Goal: Information Seeking & Learning: Stay updated

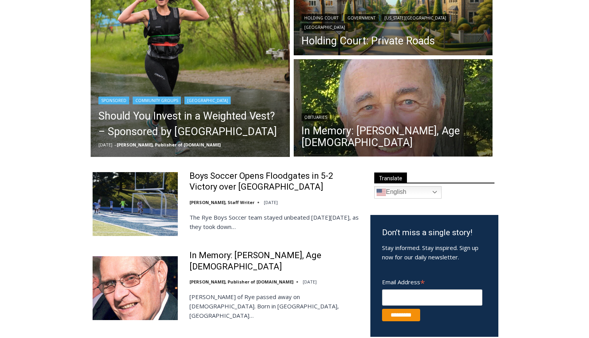
scroll to position [157, 0]
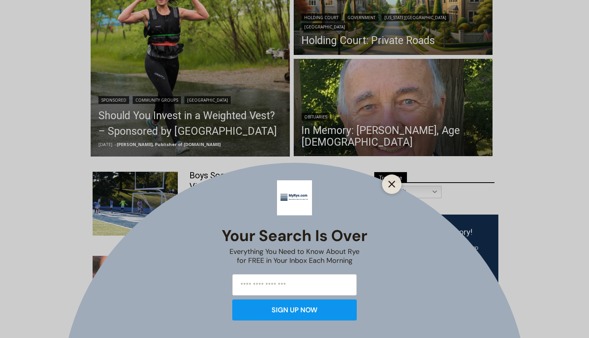
click at [391, 185] on line "Close" at bounding box center [391, 183] width 5 height 5
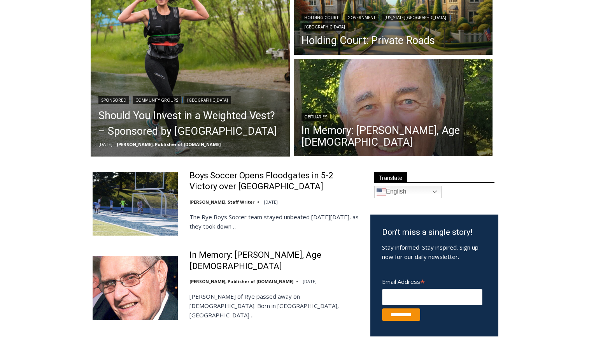
click at [116, 205] on img at bounding box center [135, 204] width 85 height 64
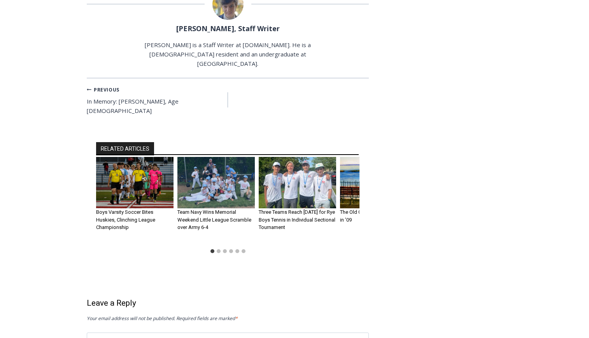
scroll to position [988, 0]
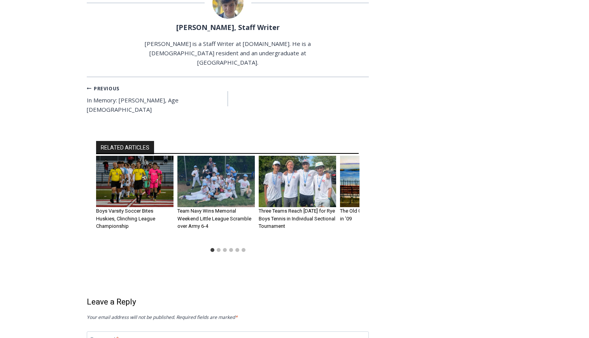
click at [303, 156] on img "3 of 6" at bounding box center [297, 182] width 77 height 52
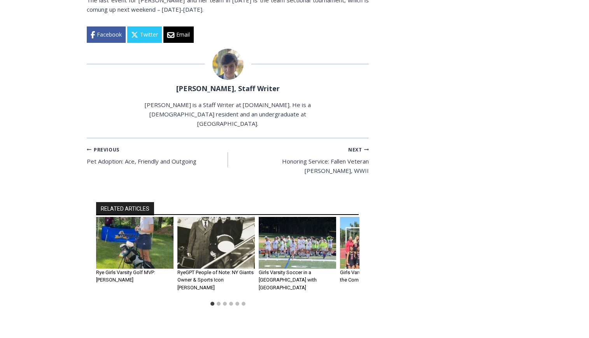
scroll to position [1363, 0]
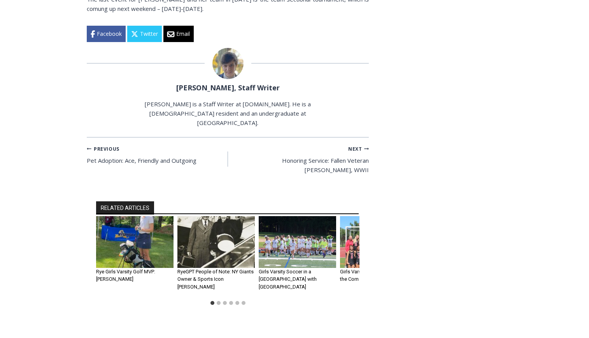
click at [298, 216] on img "3 of 6" at bounding box center [297, 242] width 77 height 52
